Goal: Navigation & Orientation: Find specific page/section

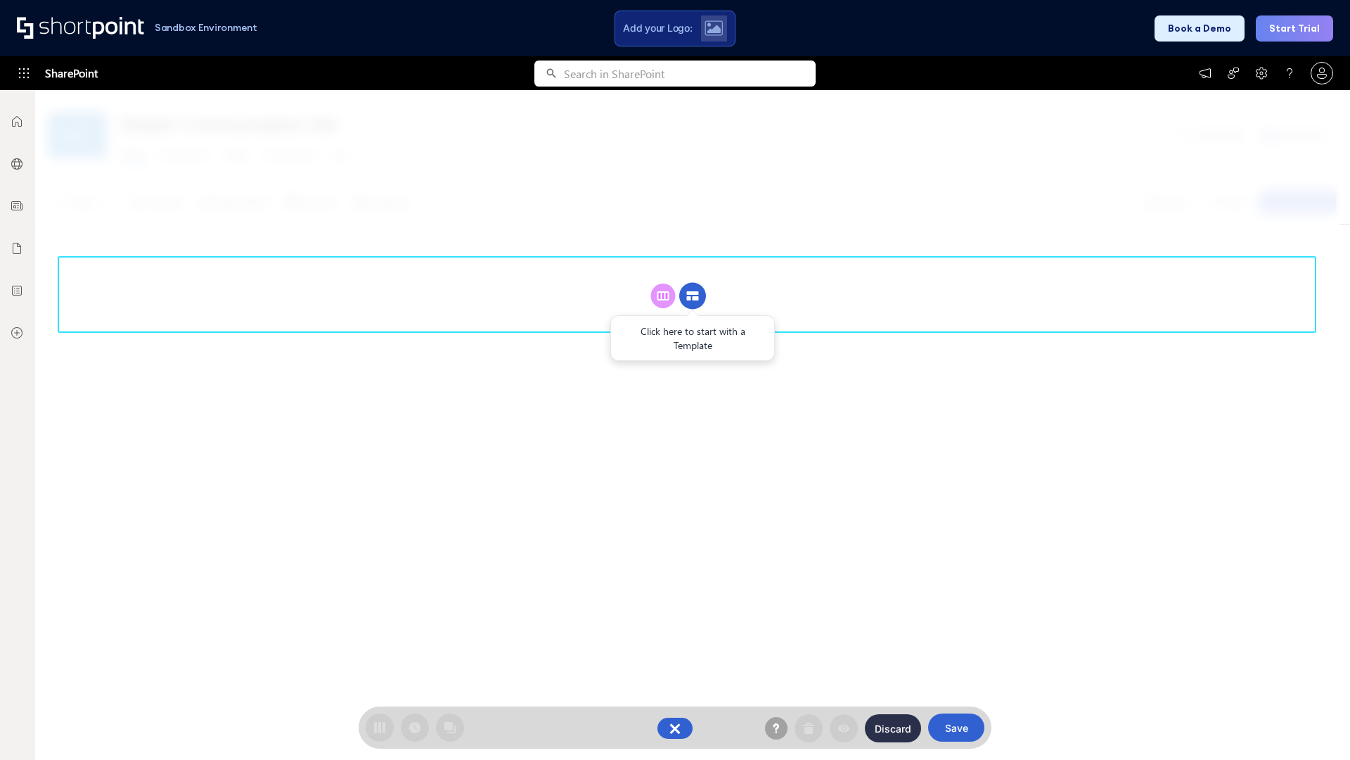
click at [693, 295] on circle at bounding box center [692, 296] width 27 height 27
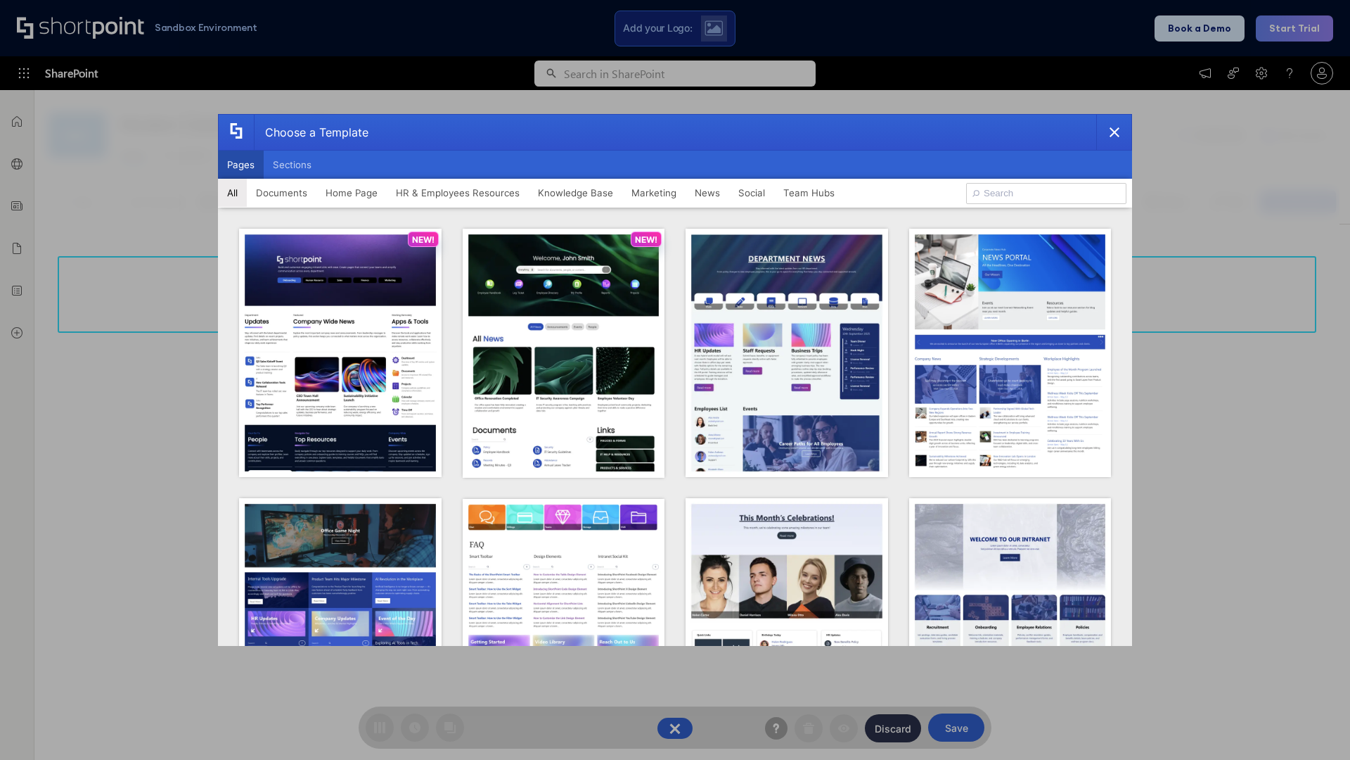
click at [241, 165] on button "Pages" at bounding box center [241, 165] width 46 height 28
type input "News Portal 4"
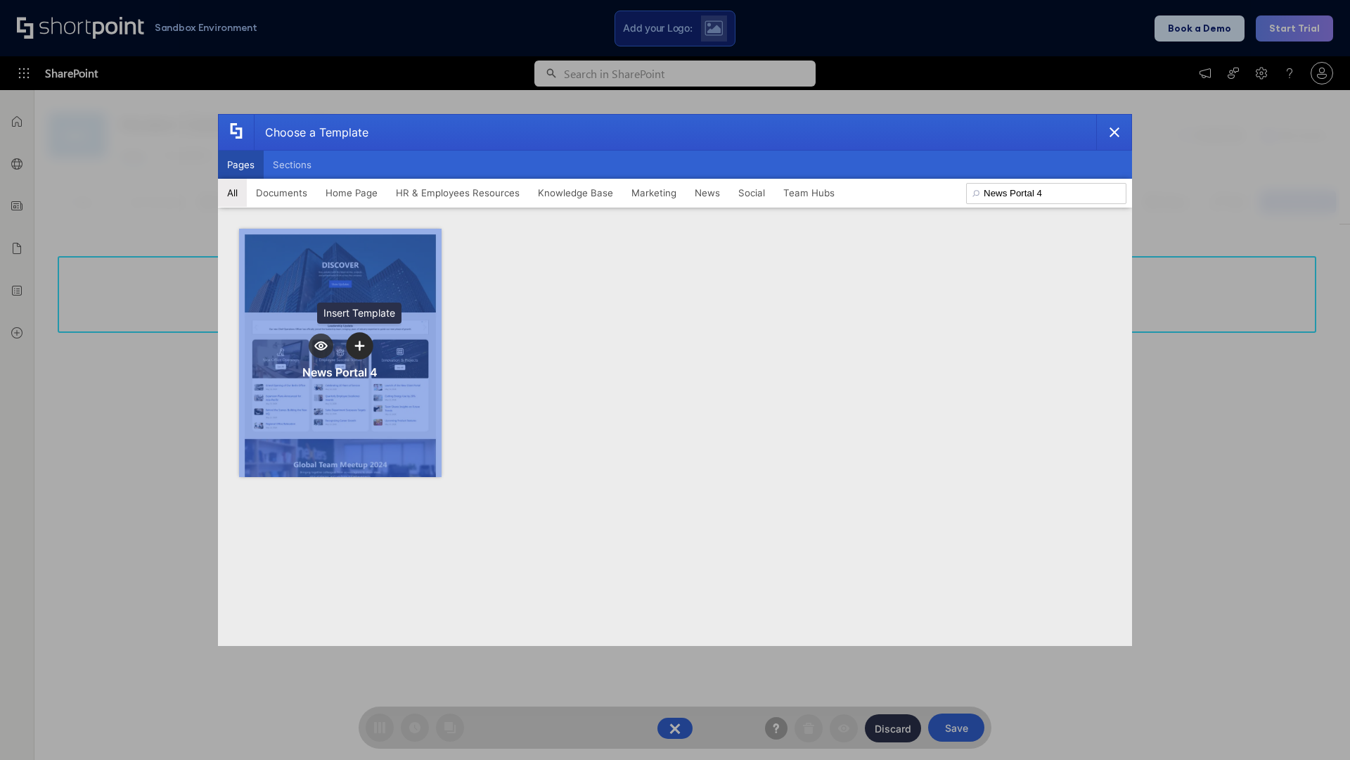
click at [359, 345] on icon "template selector" at bounding box center [359, 345] width 10 height 10
